Goal: Information Seeking & Learning: Learn about a topic

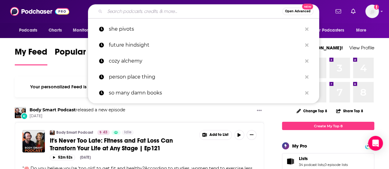
click at [156, 9] on input "Search podcasts, credits, & more..." at bounding box center [193, 11] width 177 height 10
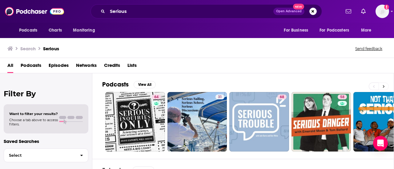
click at [384, 85] on icon at bounding box center [383, 87] width 2 height 4
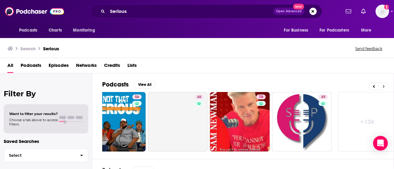
scroll to position [0, 273]
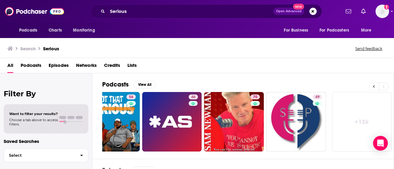
click at [373, 85] on icon at bounding box center [373, 87] width 2 height 4
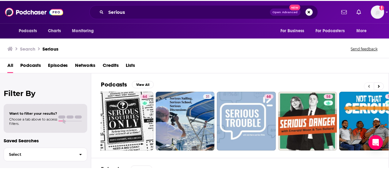
scroll to position [0, 0]
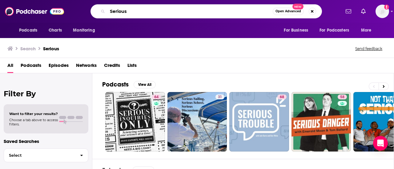
click at [233, 10] on input "Serious" at bounding box center [189, 11] width 165 height 10
click at [110, 9] on input "Serious pod"" at bounding box center [189, 11] width 165 height 10
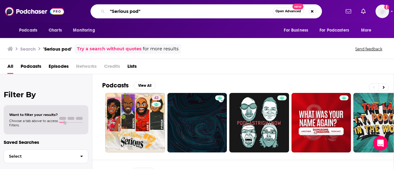
click at [142, 10] on input ""Serious pod"" at bounding box center [189, 11] width 165 height 10
type input """
type input "Opening Arguments"
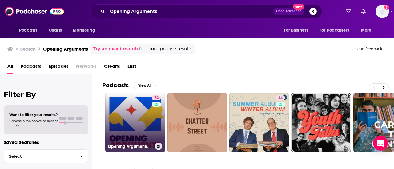
click at [136, 113] on link "72 Opening Arguments" at bounding box center [135, 123] width 60 height 60
